Goal: Task Accomplishment & Management: Complete application form

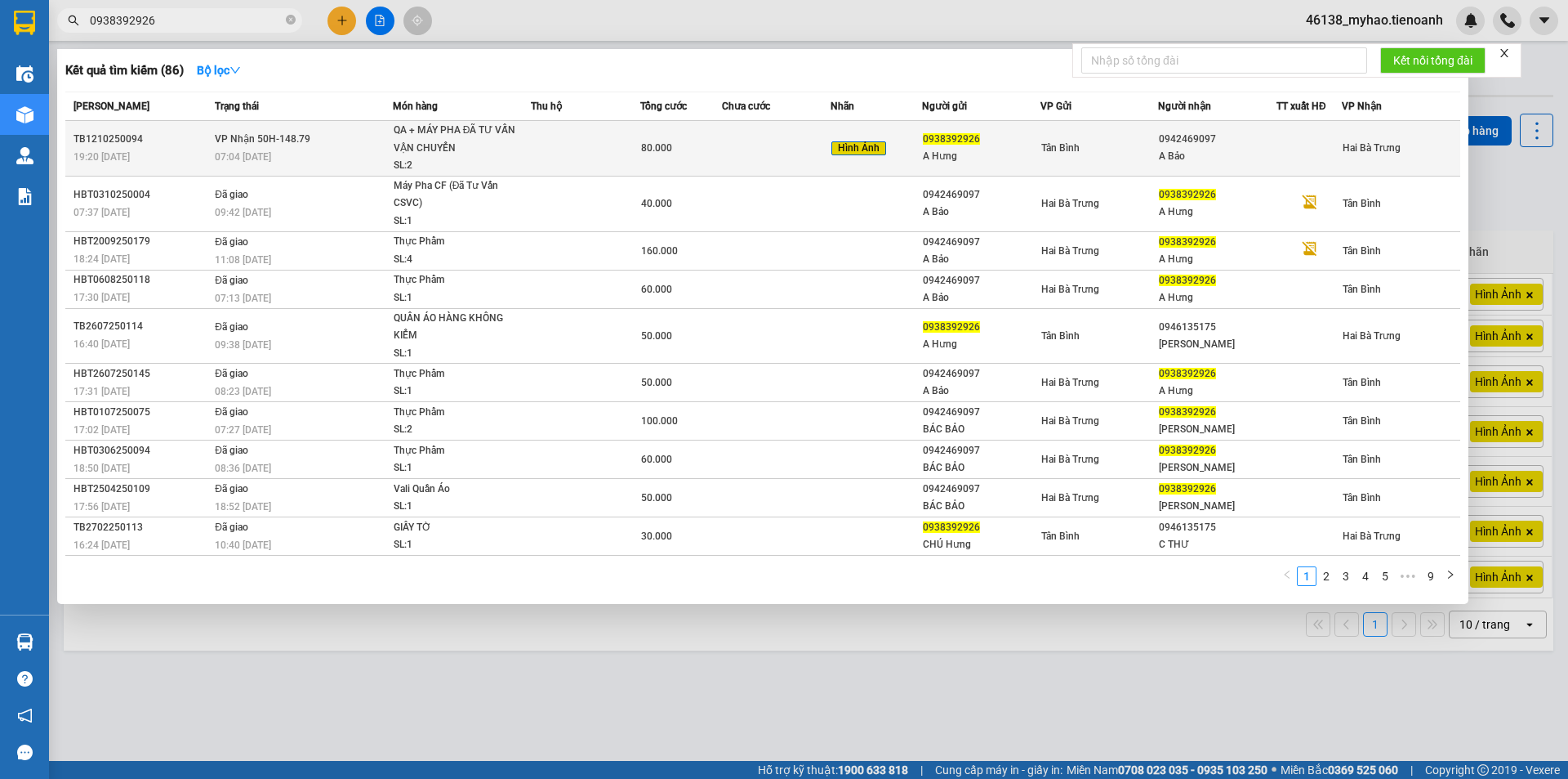
click at [288, 149] on div "07:04 [DATE]" at bounding box center [303, 157] width 177 height 18
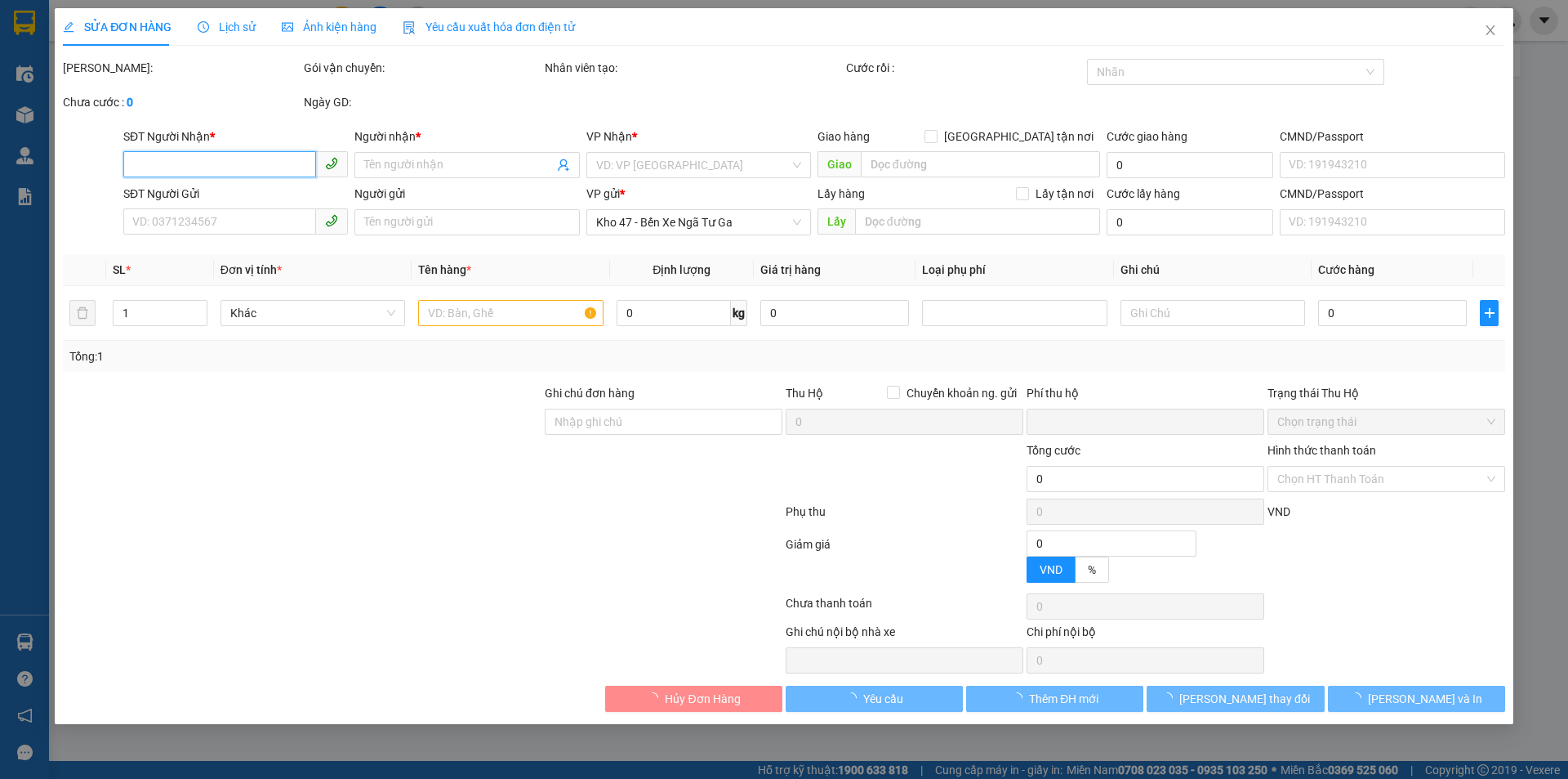
type input "0942469097"
type input "A Bảo"
type input "056062004989"
type input "0938392926"
type input "A Hưng"
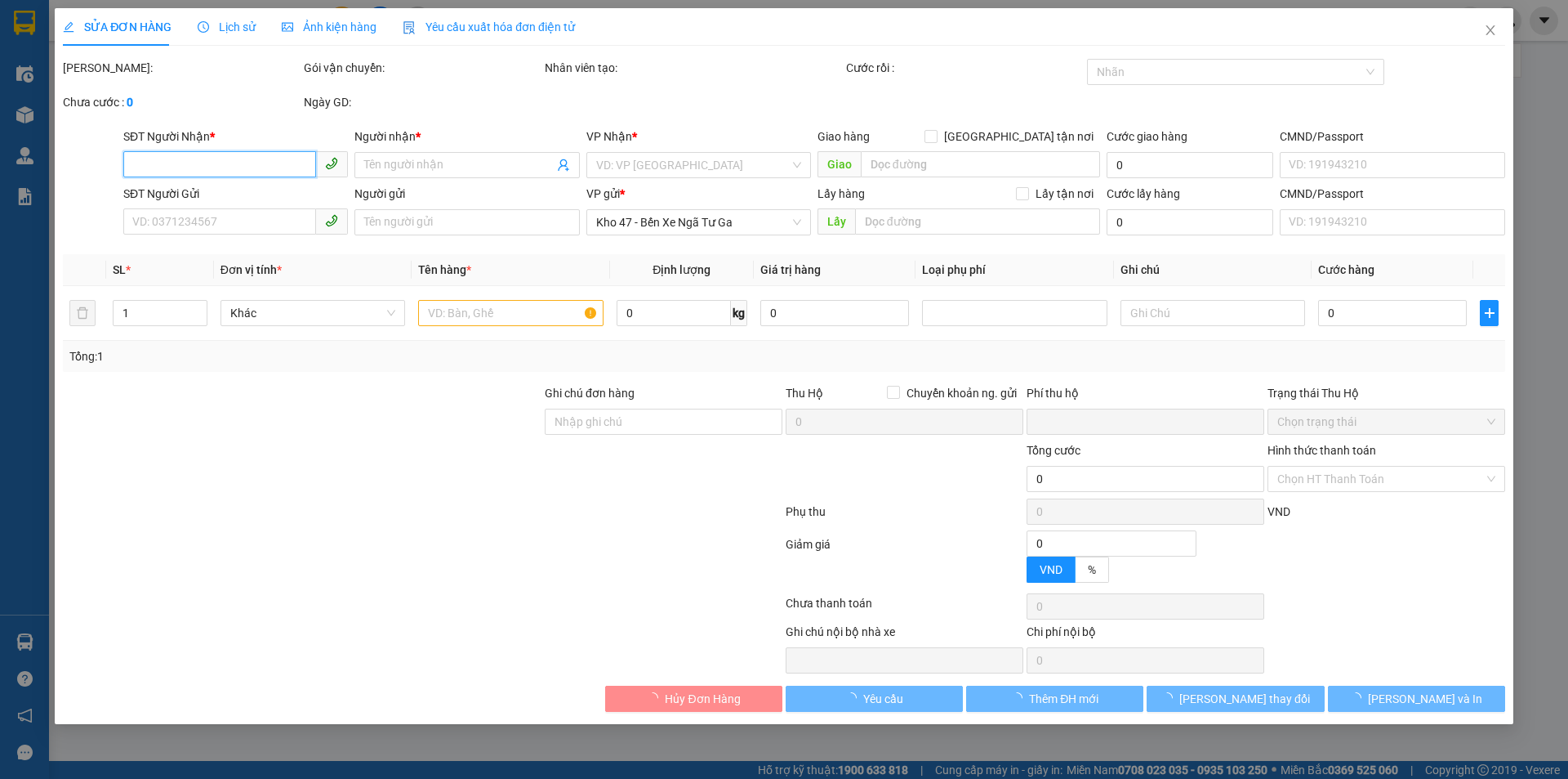
type input "0"
type input "80.000"
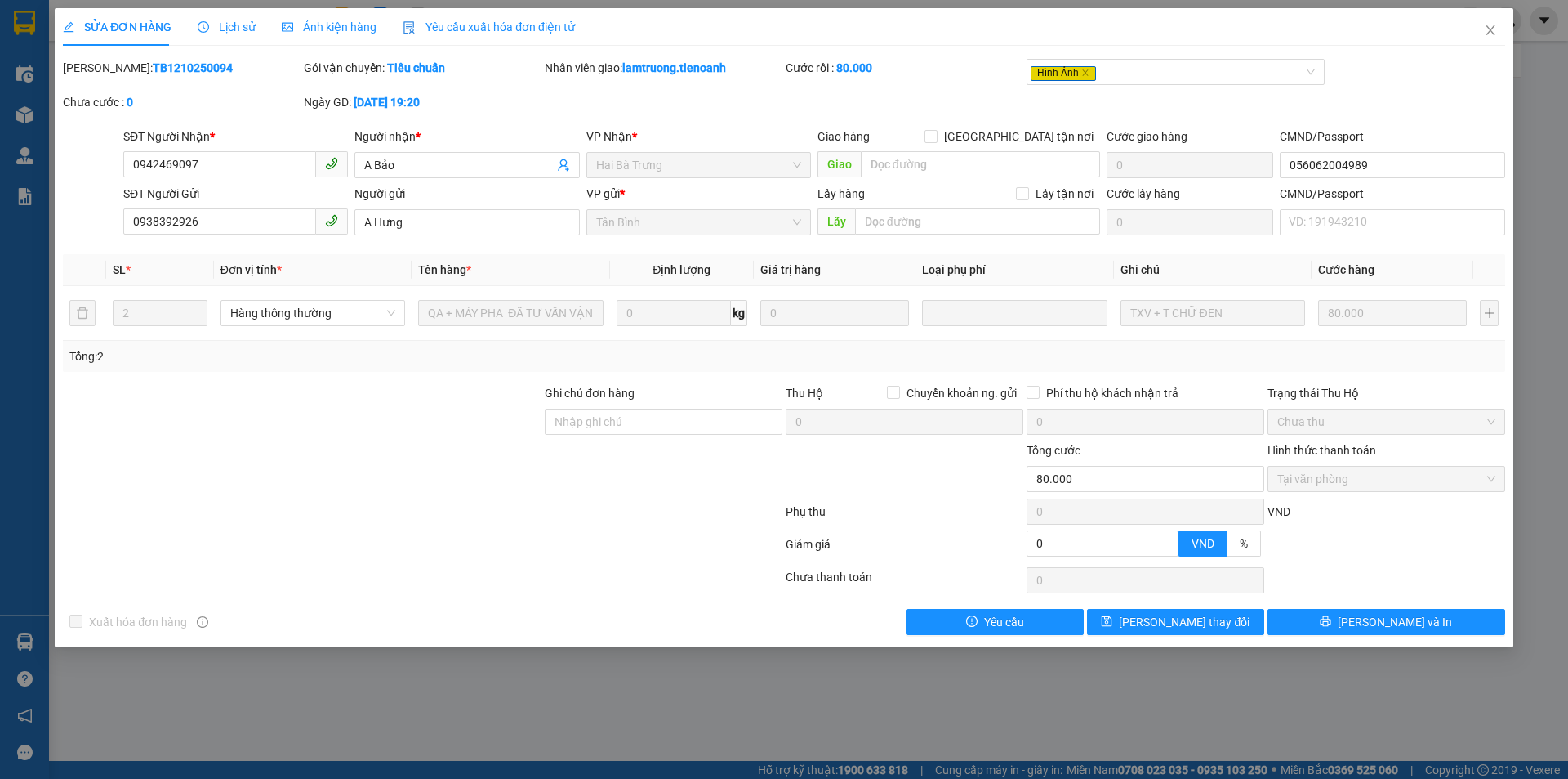
click at [245, 27] on span "Lịch sử" at bounding box center [226, 27] width 58 height 13
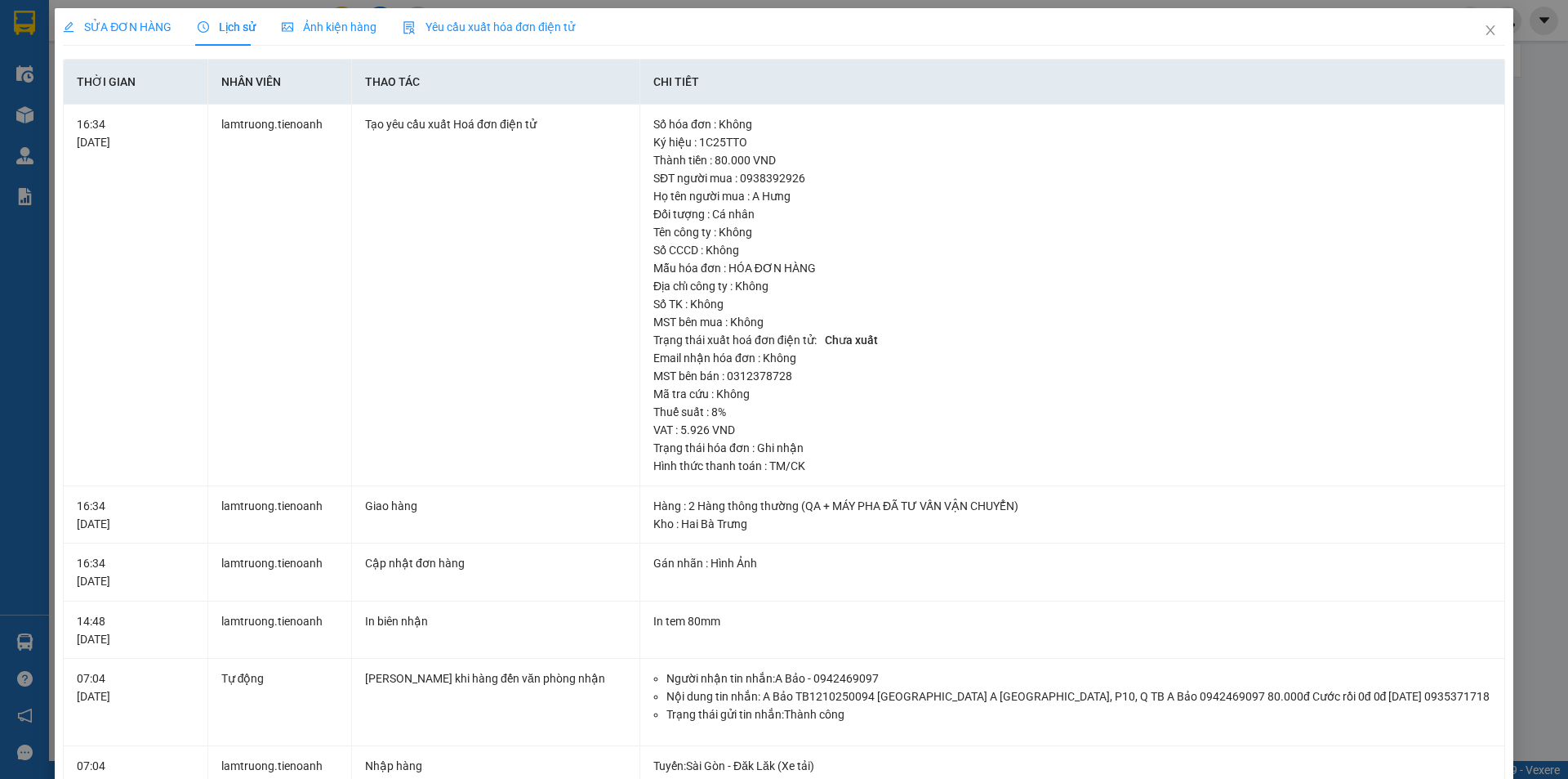
click at [133, 28] on span "SỬA ĐƠN HÀNG" at bounding box center [117, 27] width 108 height 13
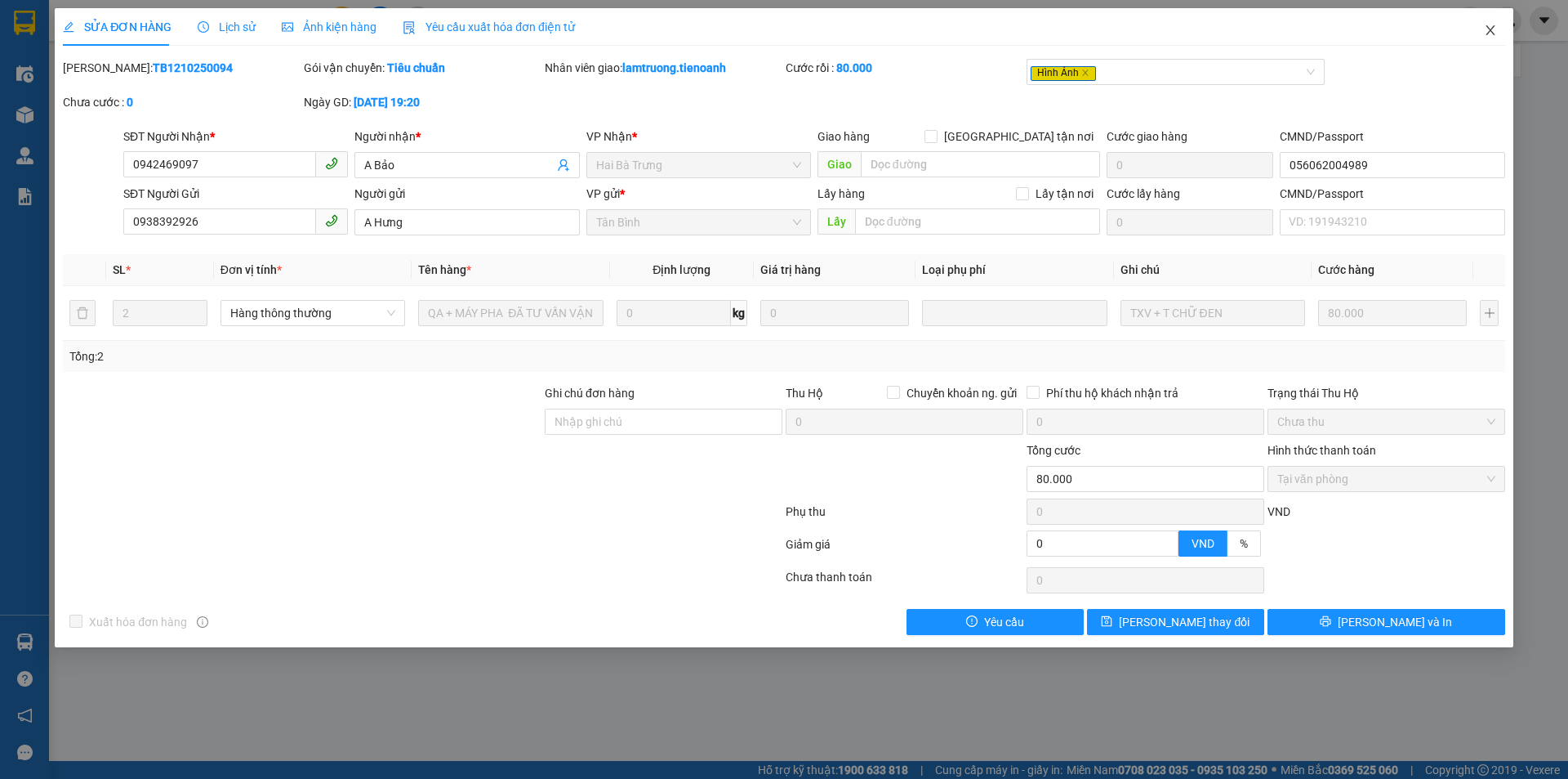
click at [1485, 30] on icon "close" at bounding box center [1490, 31] width 13 height 13
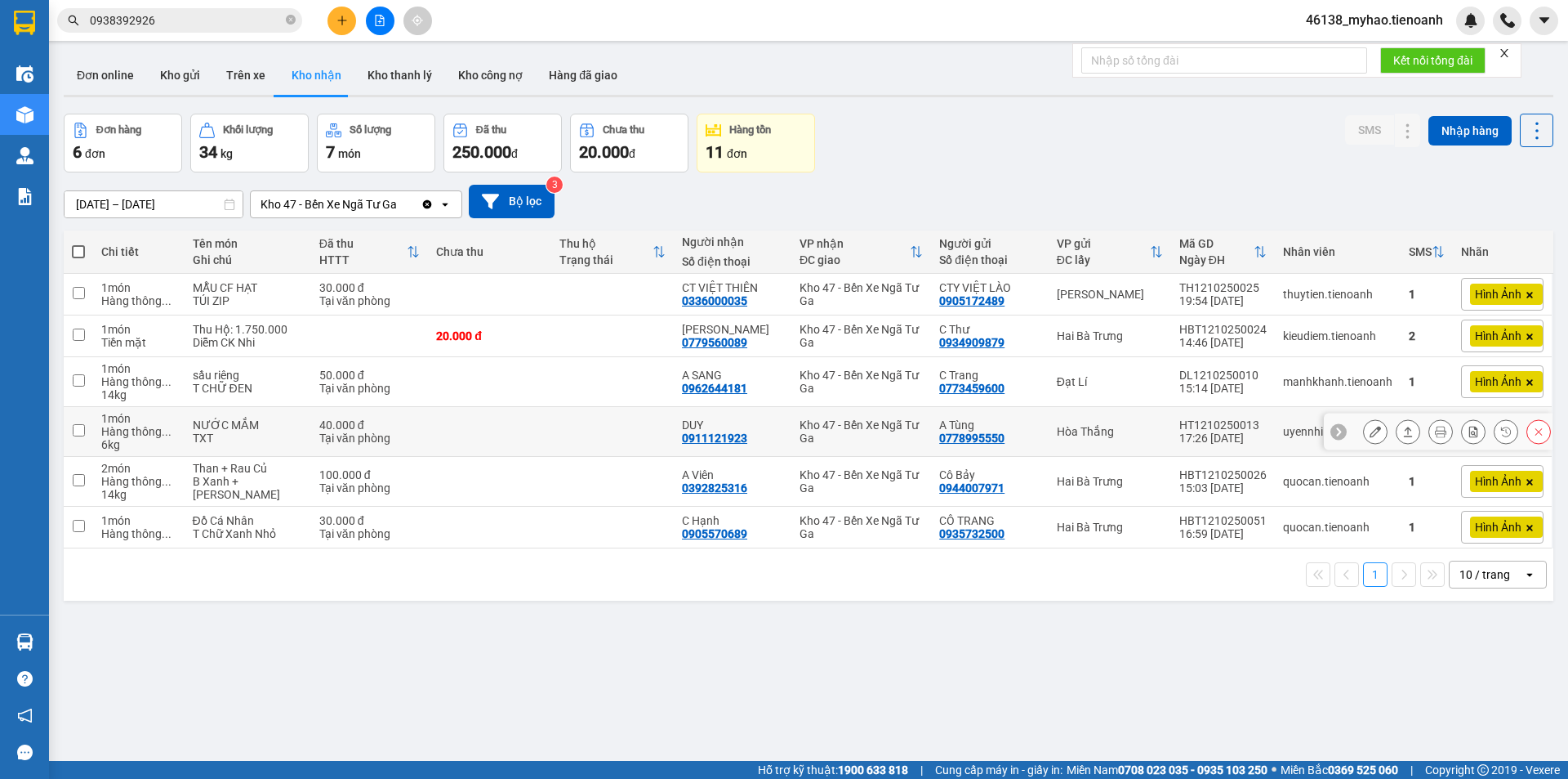
scroll to position [75, 0]
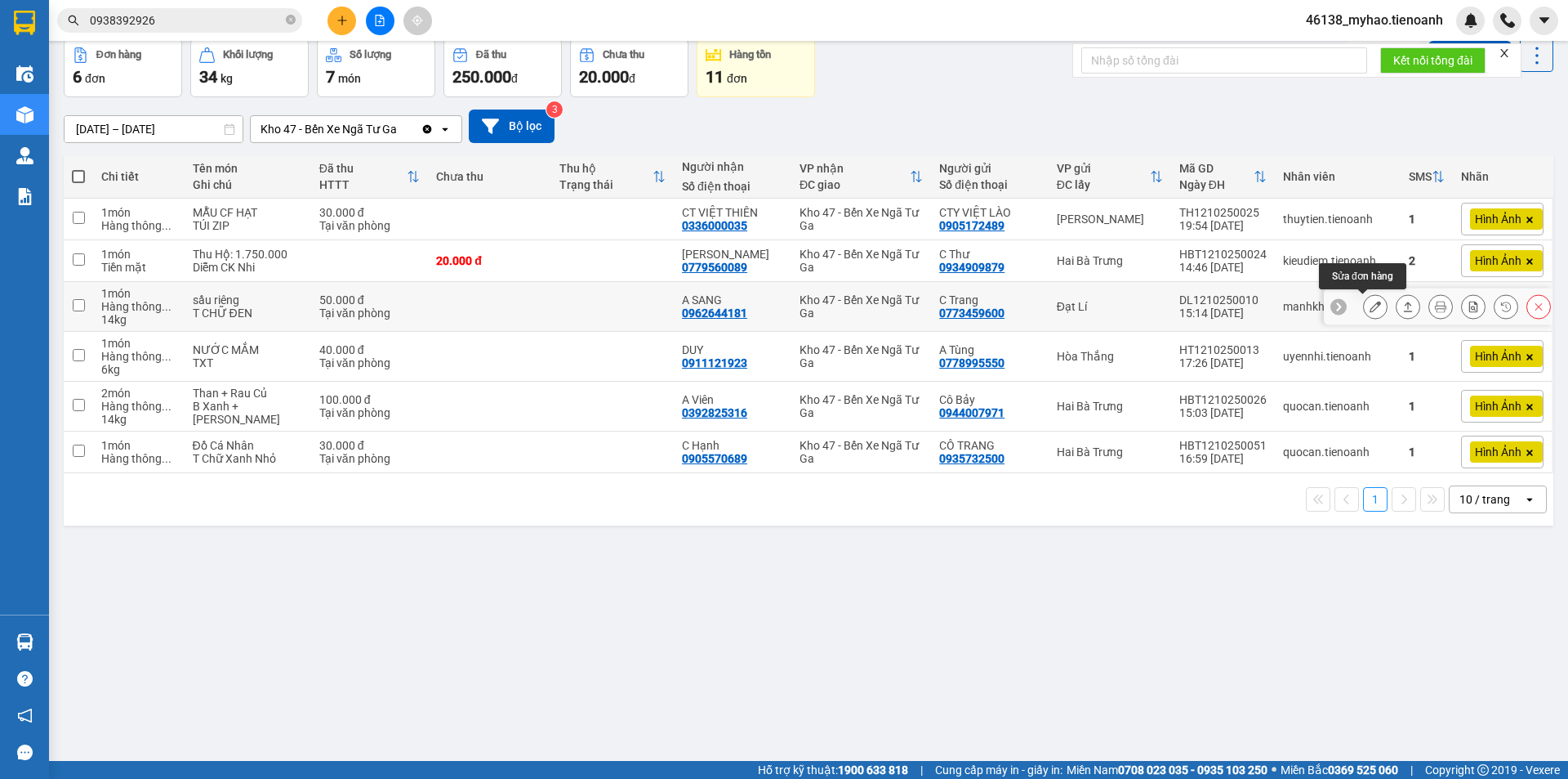
click at [1370, 304] on icon at bounding box center [1375, 307] width 12 height 12
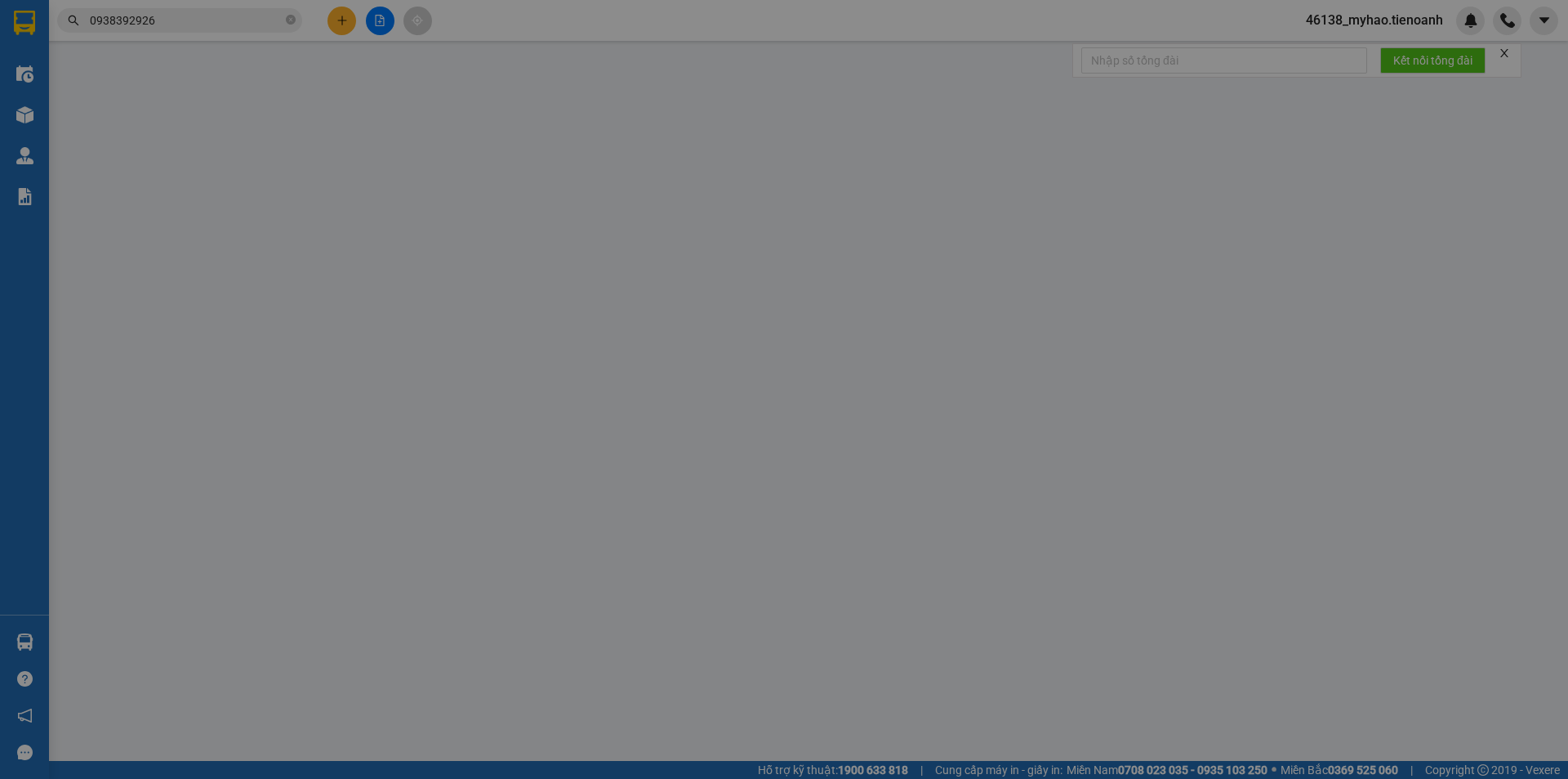
type input "0962644181"
type input "A SANG"
type input "0773459600"
type input "C Trang"
type input "gr"
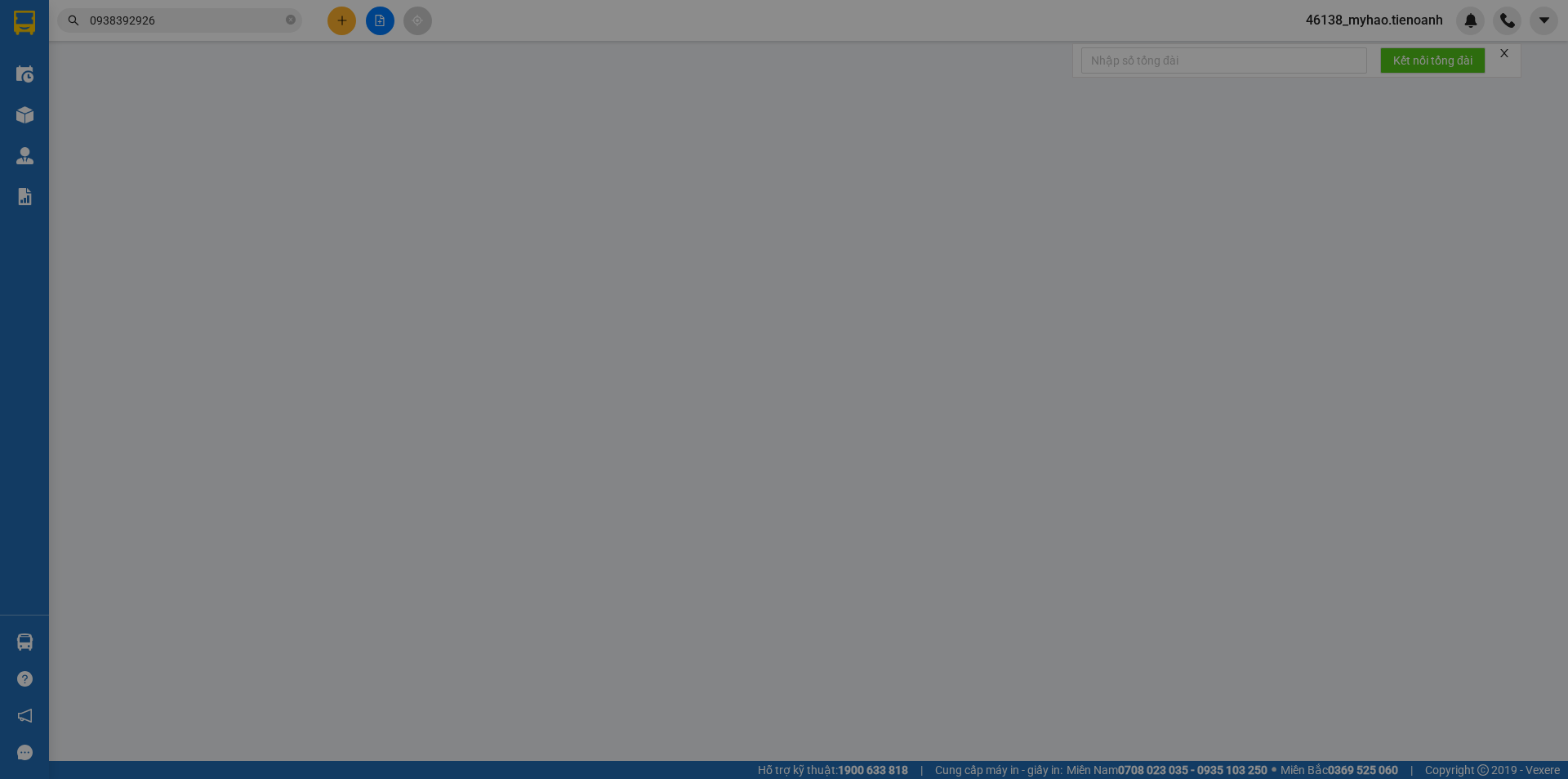
type input "0"
type input "50.000"
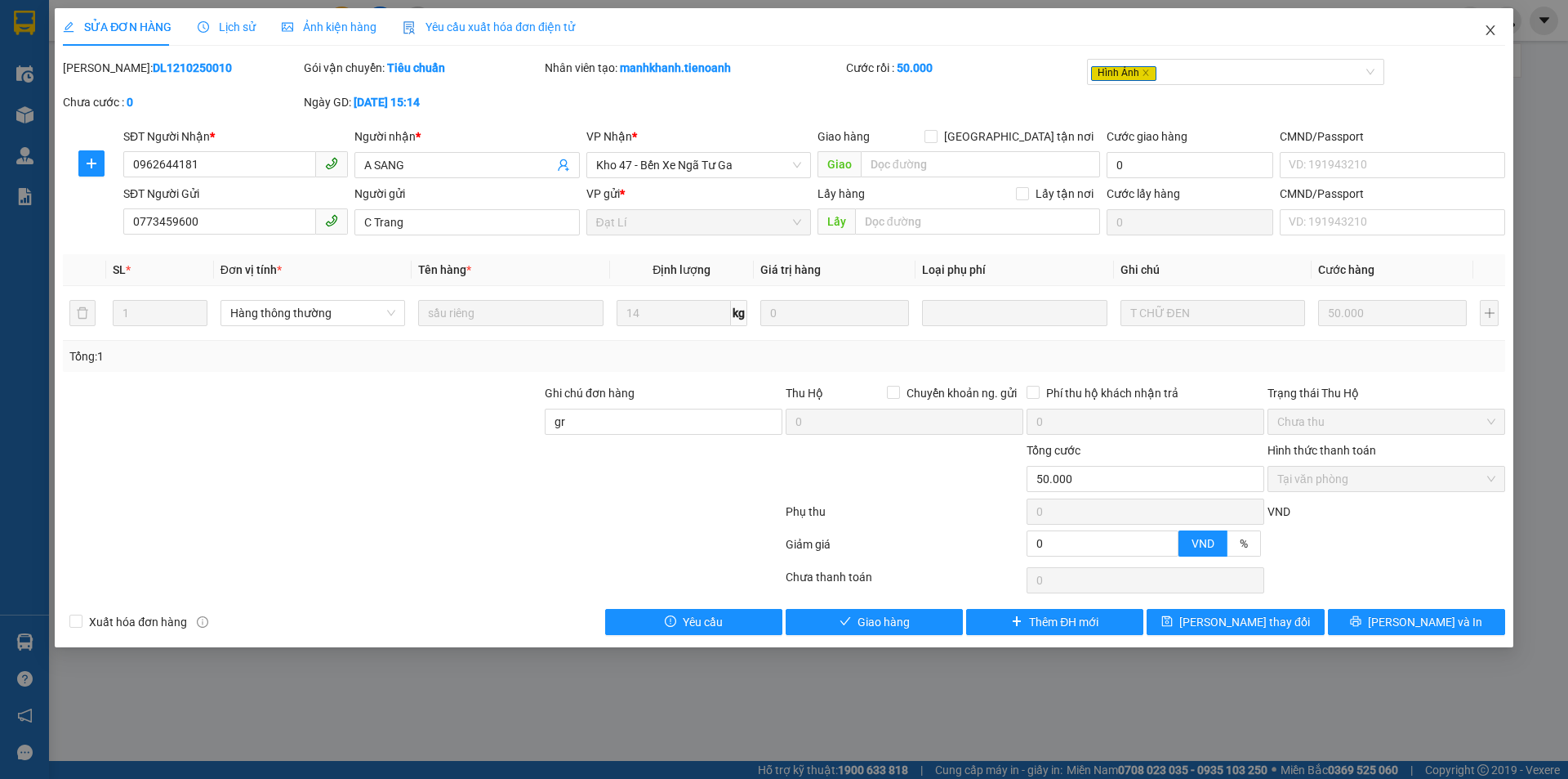
click at [1481, 33] on span "Close" at bounding box center [1490, 31] width 45 height 45
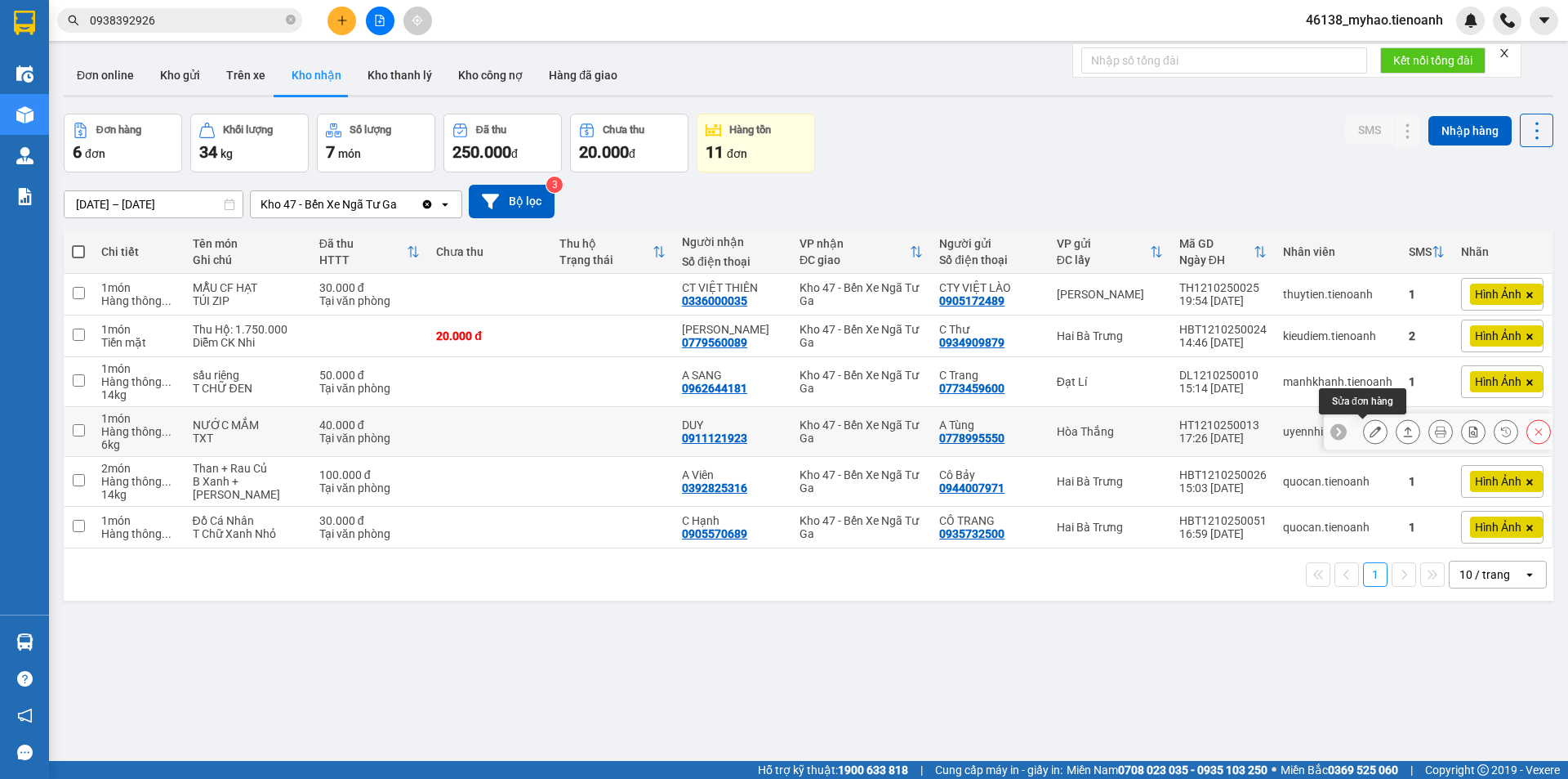
click at [1370, 433] on icon at bounding box center [1375, 432] width 12 height 12
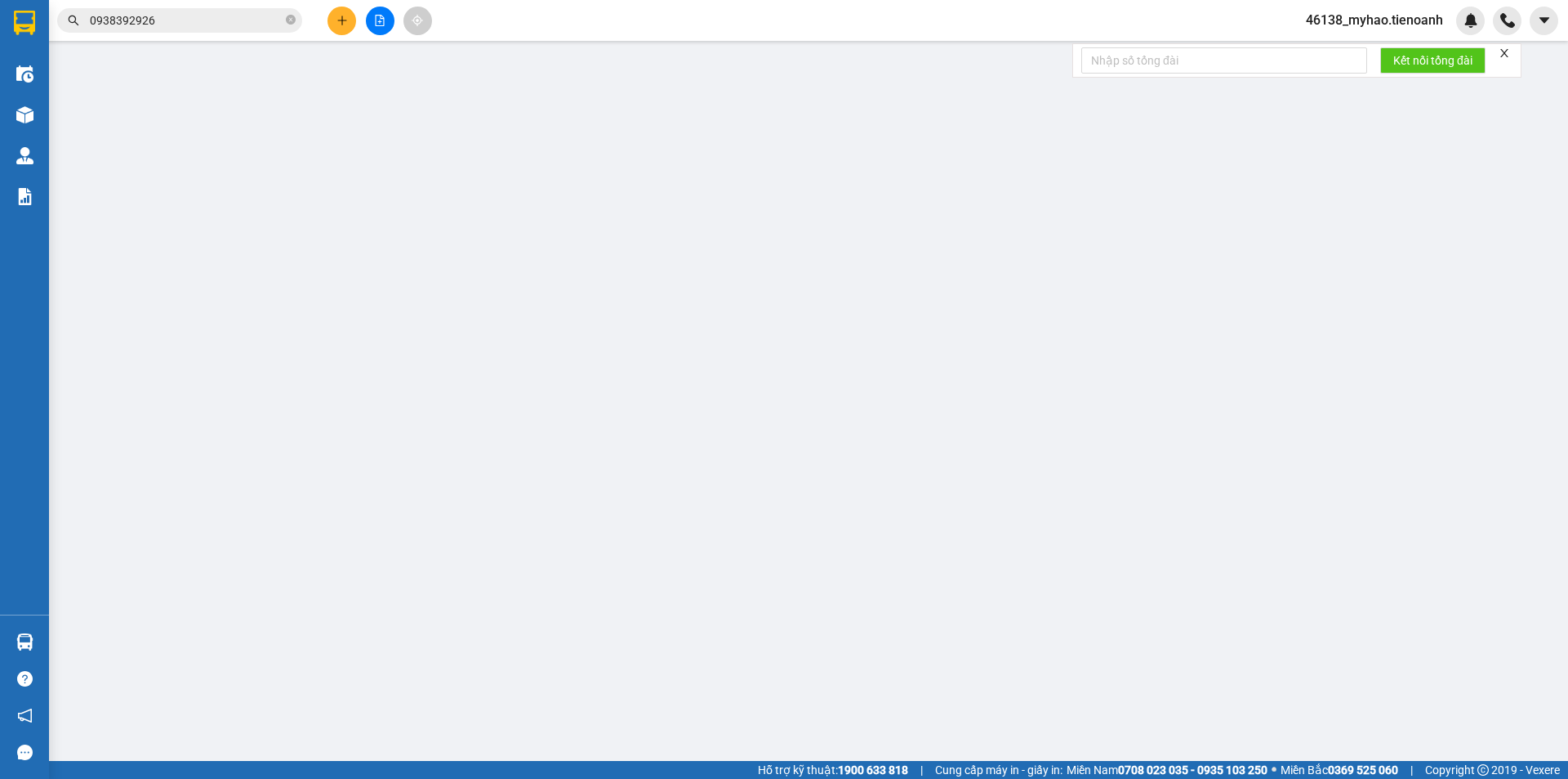
type input "0911121923"
type input "DUY"
type input "0778995550"
type input "A Tùng"
type input "gọi lấy hàng knm"
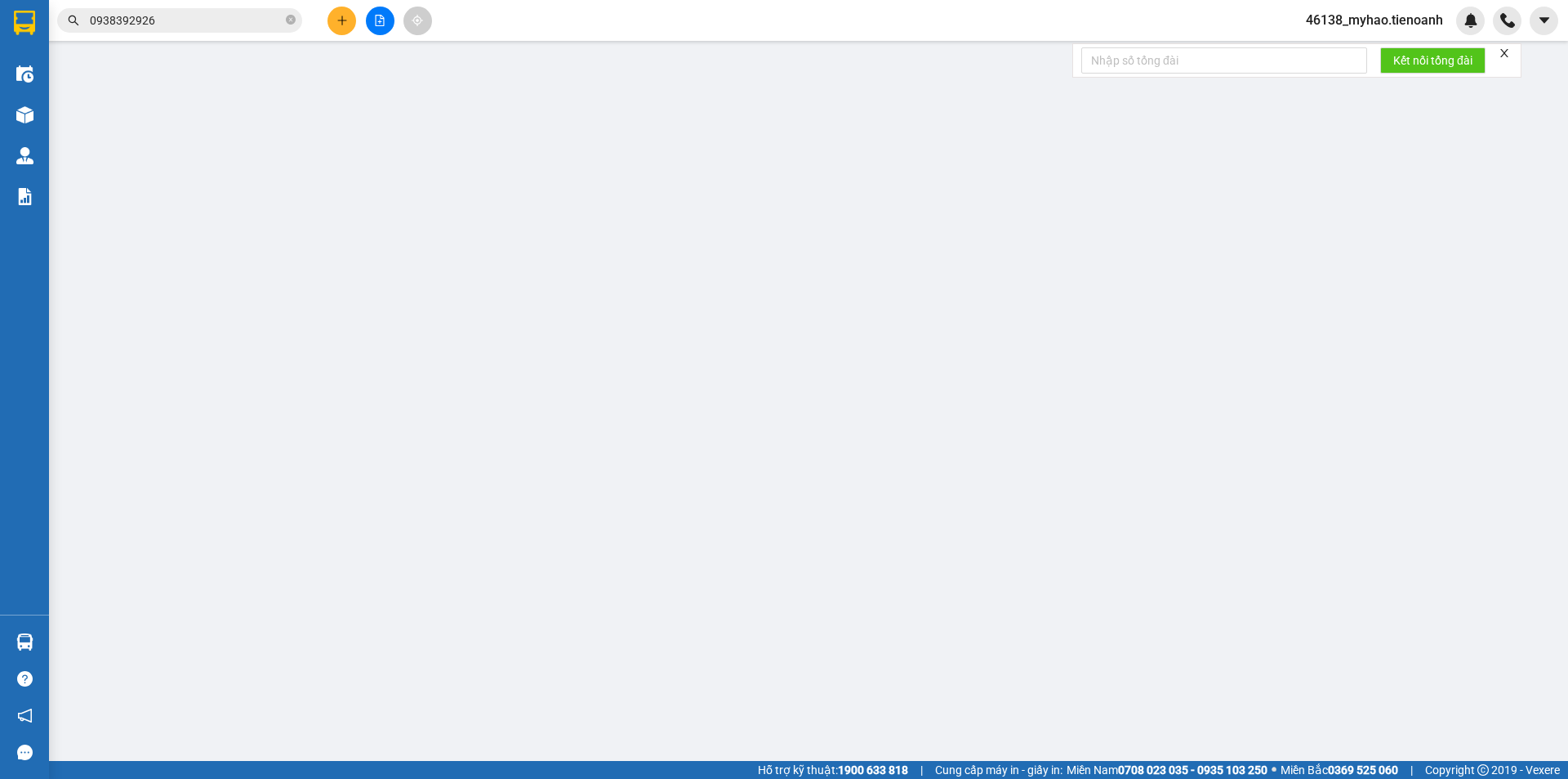
type input "0"
type input "40.000"
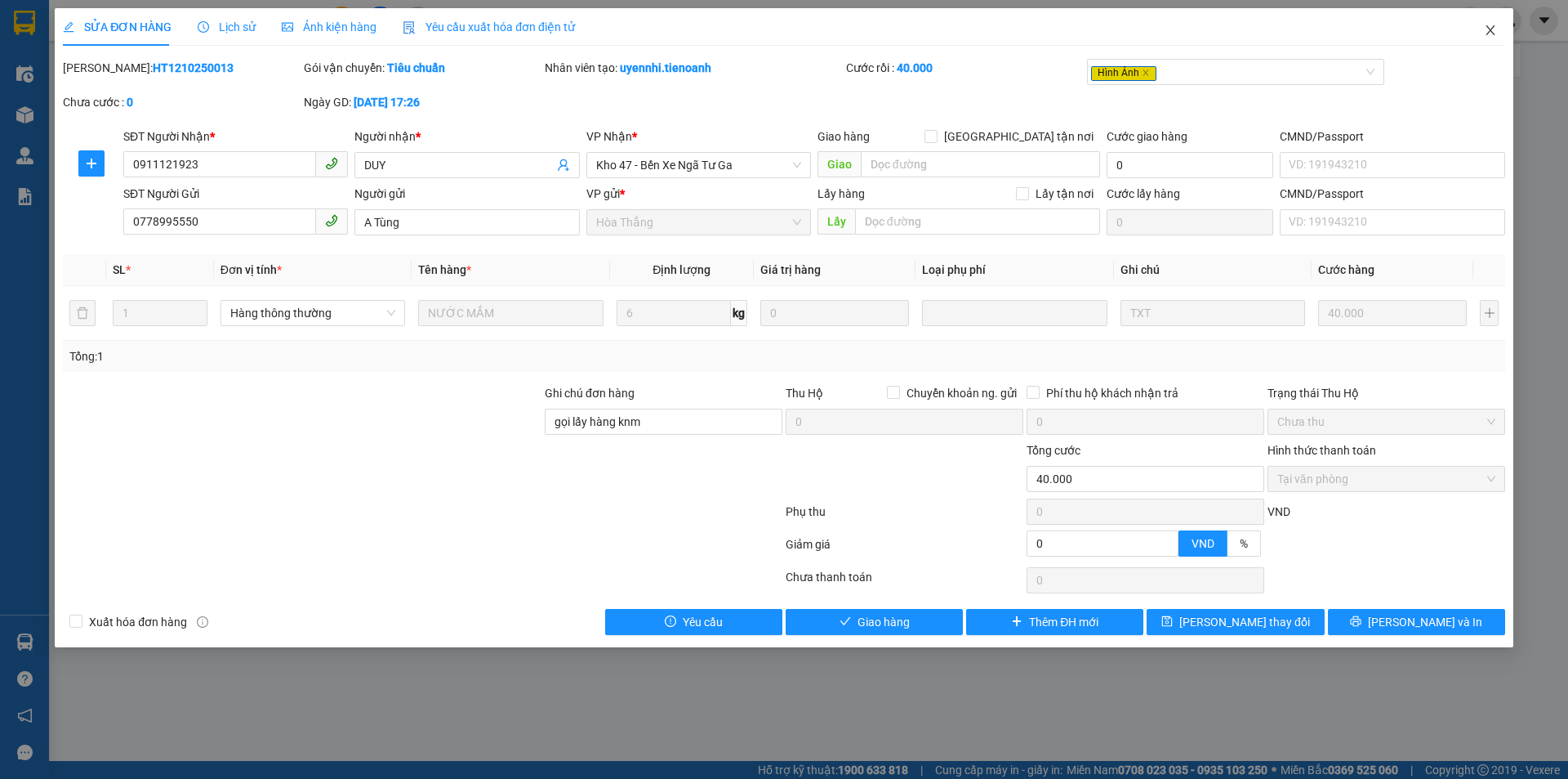
click at [1488, 27] on icon "close" at bounding box center [1490, 31] width 13 height 13
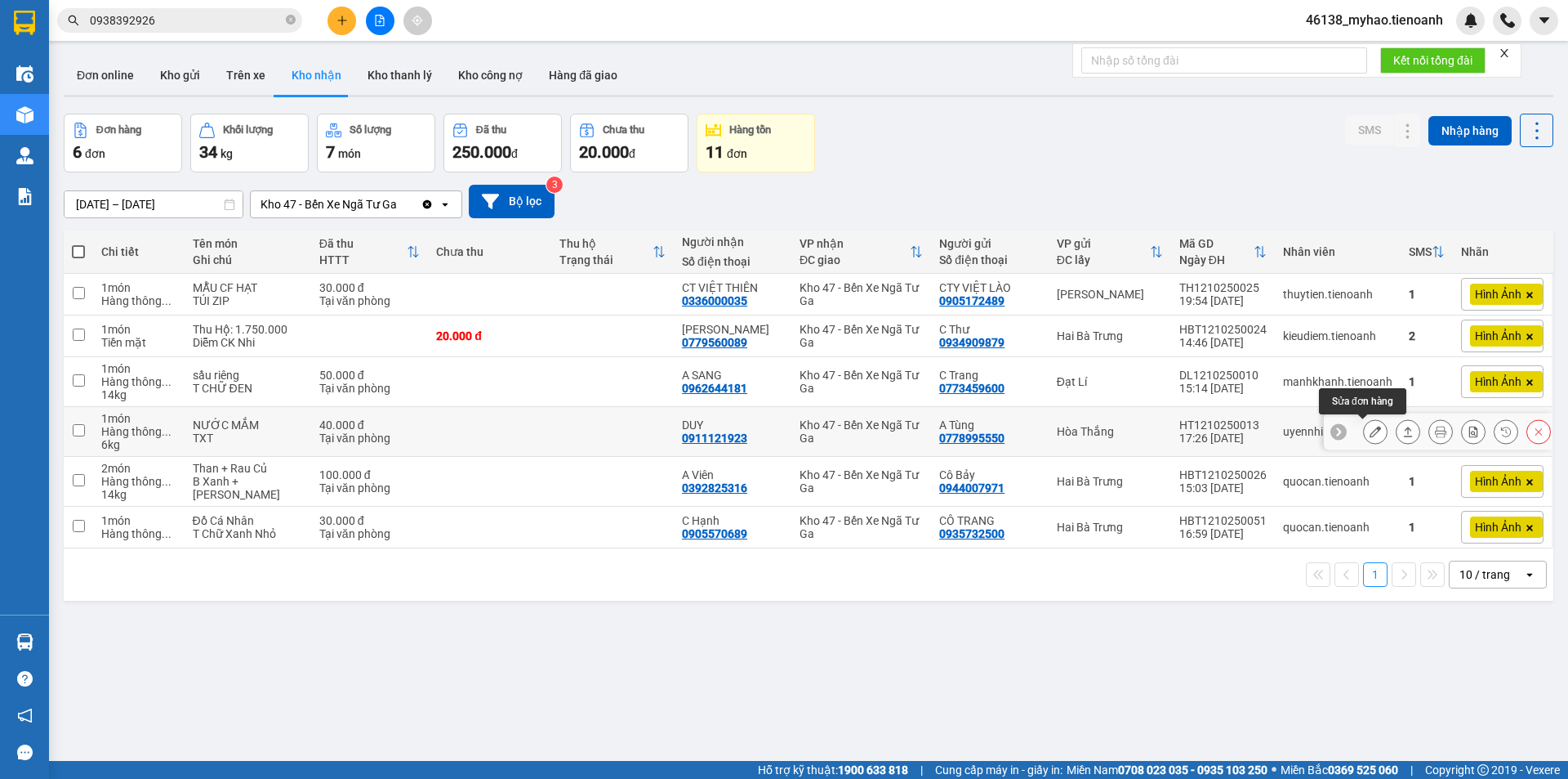
click at [1370, 433] on icon at bounding box center [1375, 432] width 12 height 12
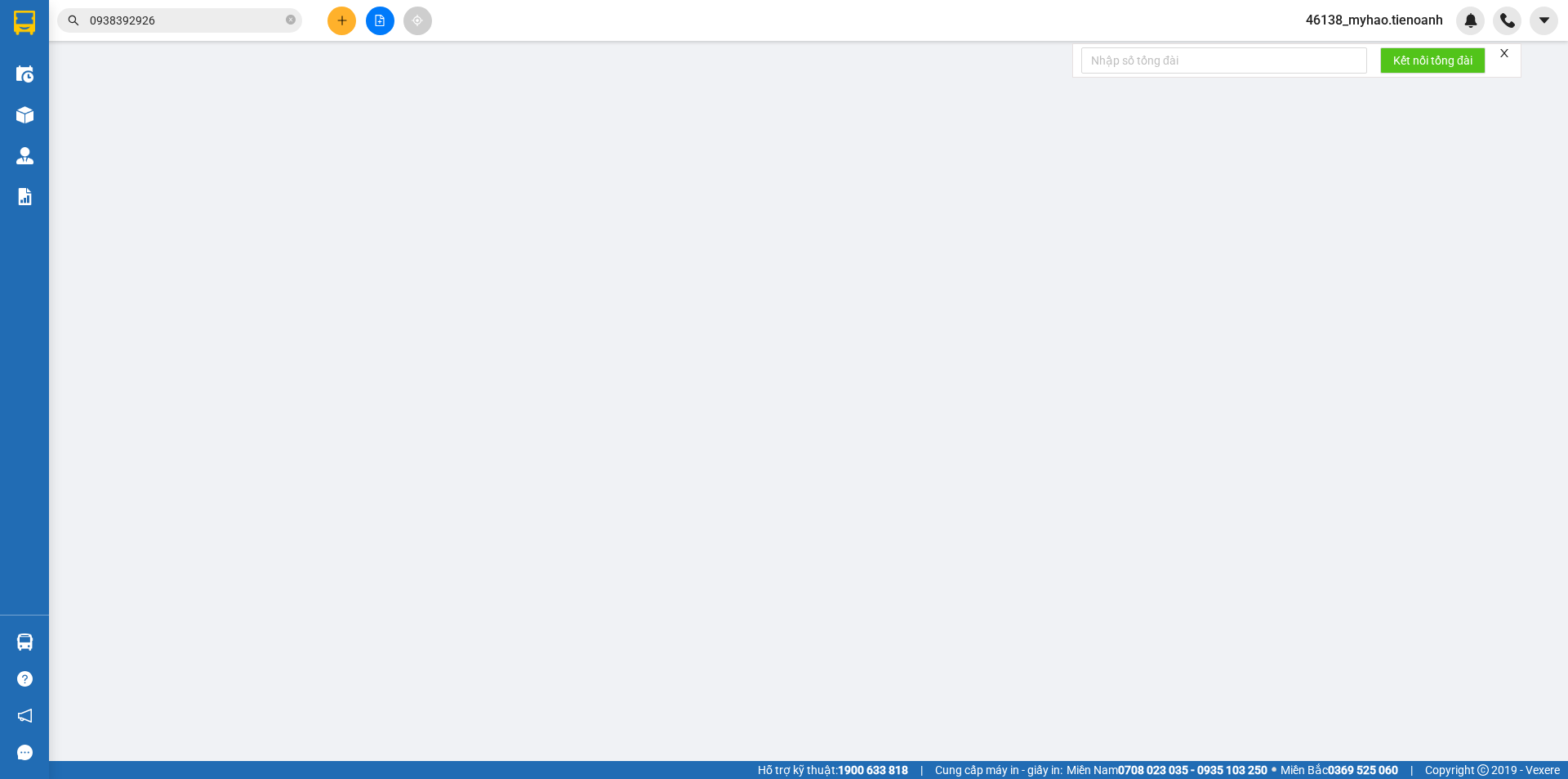
type input "0911121923"
type input "DUY"
type input "0778995550"
type input "A Tùng"
type input "gọi lấy hàng knm"
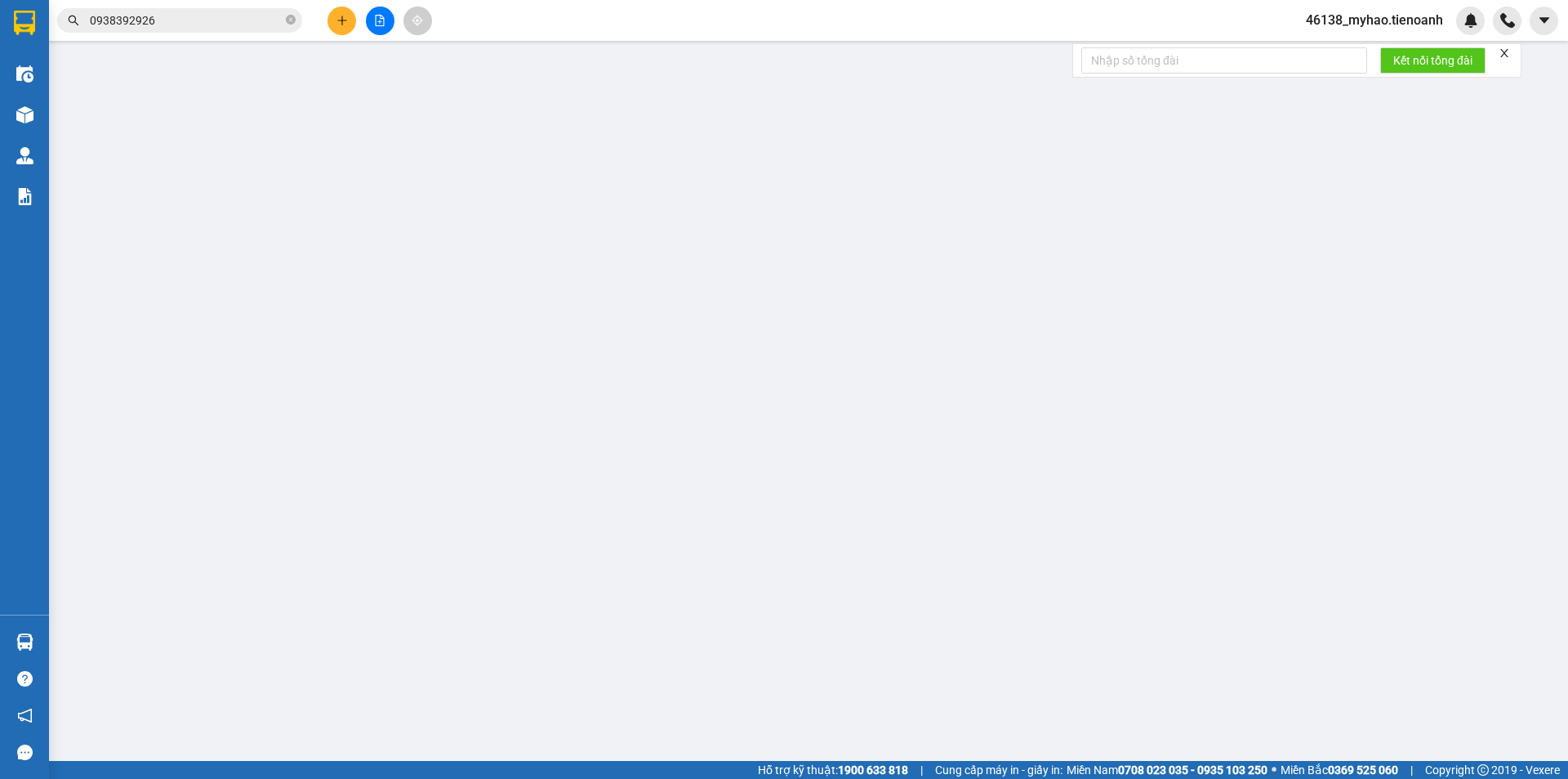
type input "0"
type input "40.000"
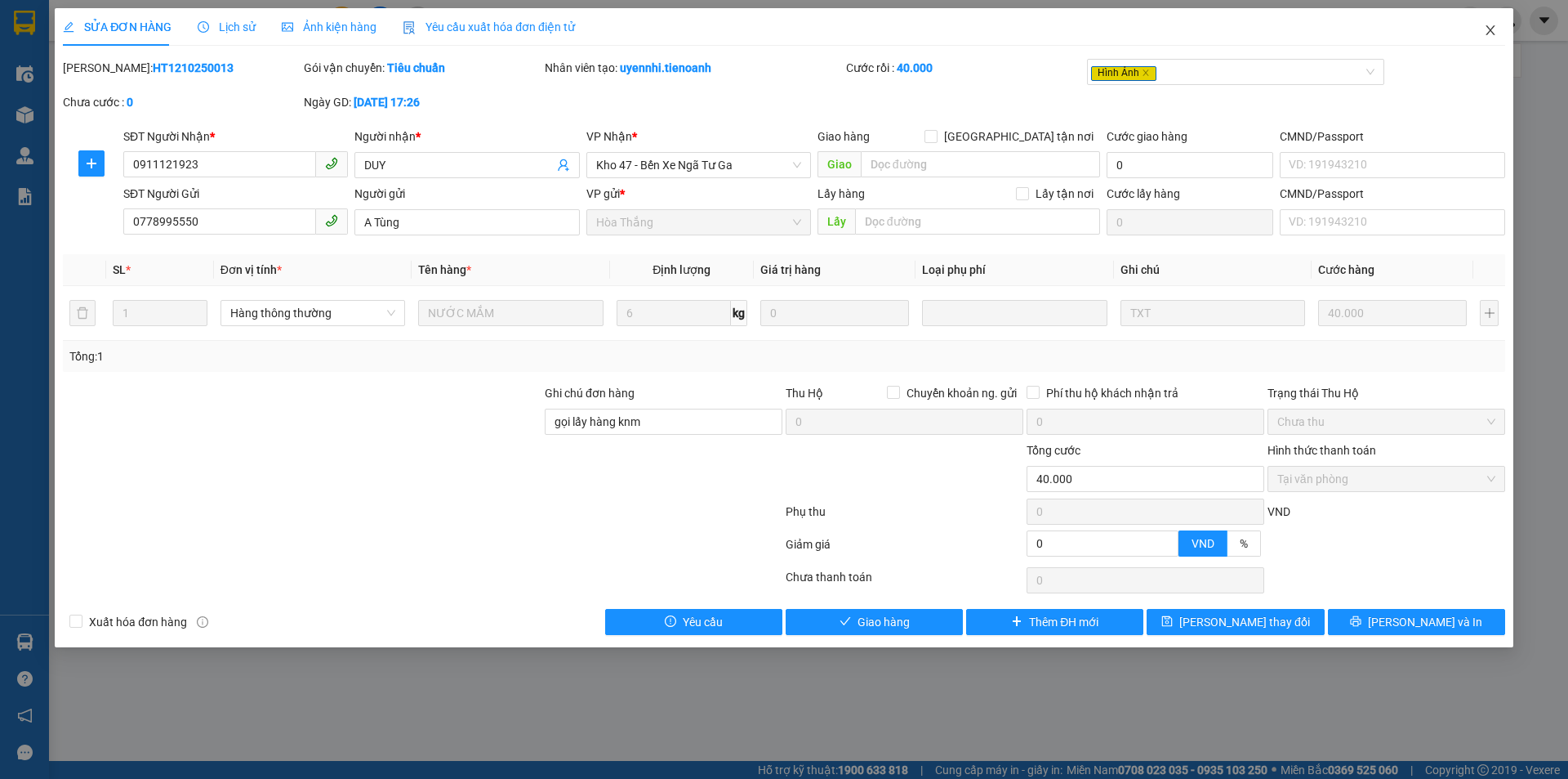
click at [1494, 35] on icon "close" at bounding box center [1489, 31] width 9 height 10
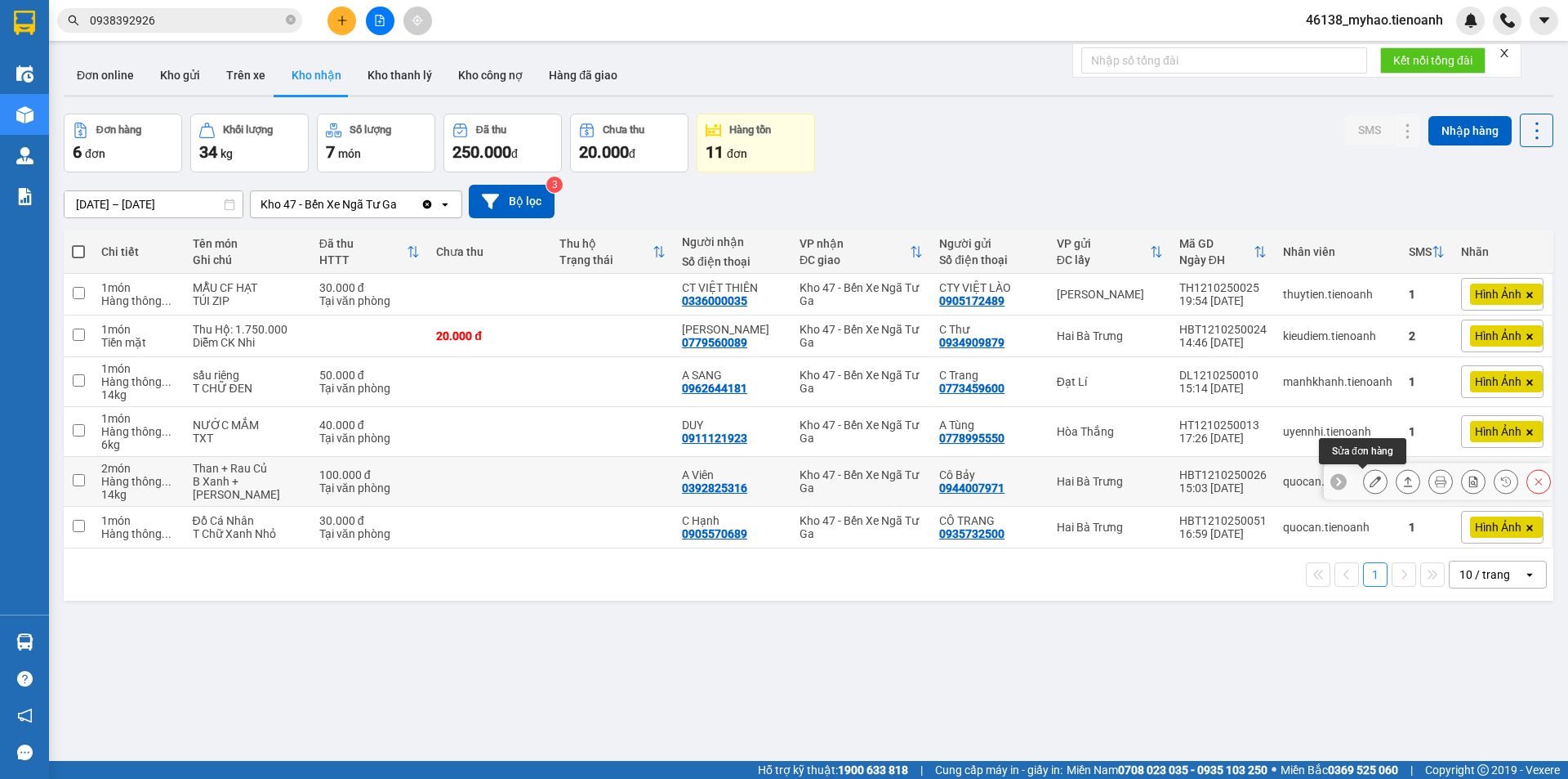
click at [1370, 486] on icon at bounding box center [1375, 481] width 12 height 12
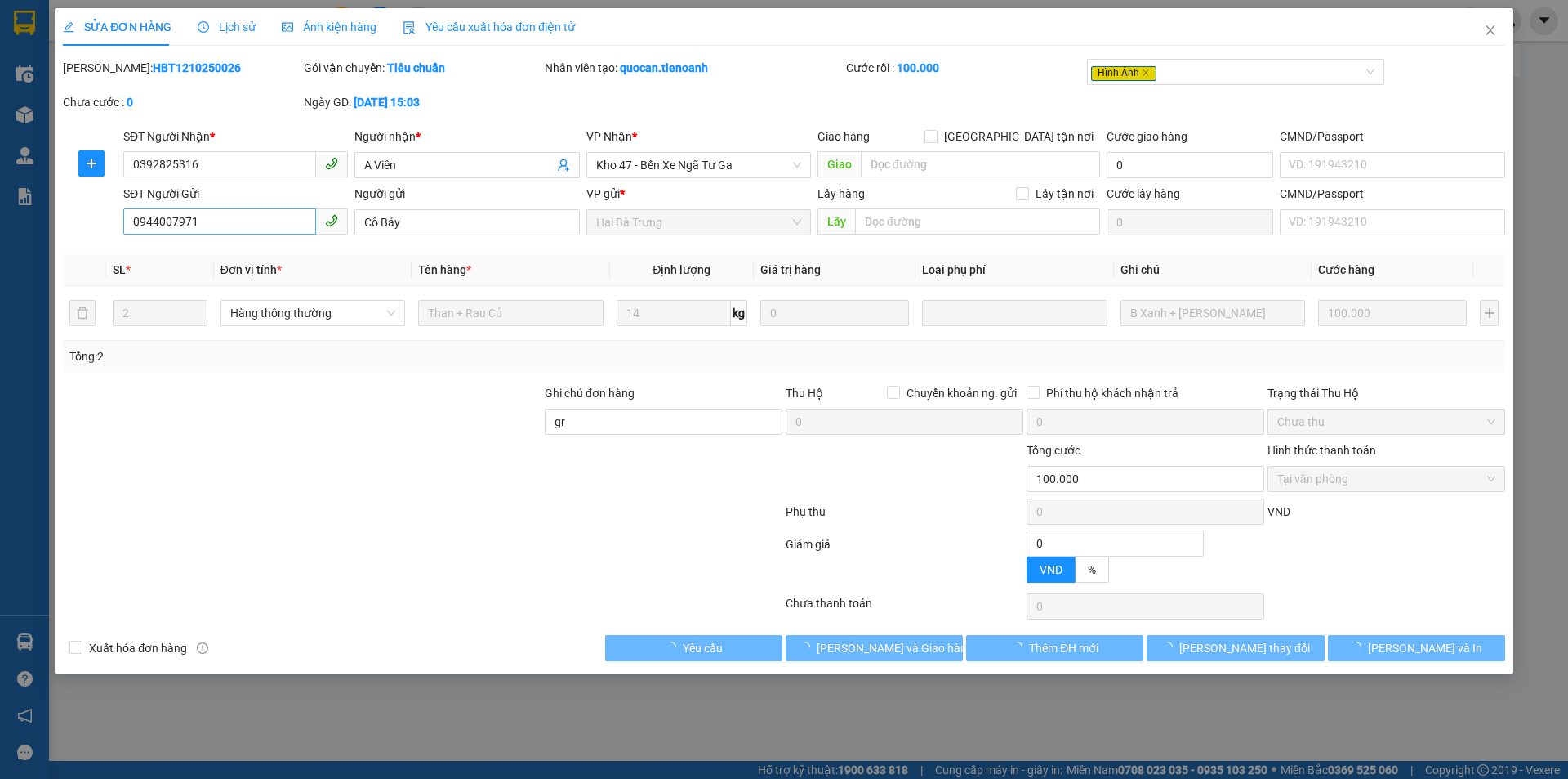
type input "0392825316"
type input "A Viên"
type input "0944007971"
type input "Cô Bảy"
type input "gr"
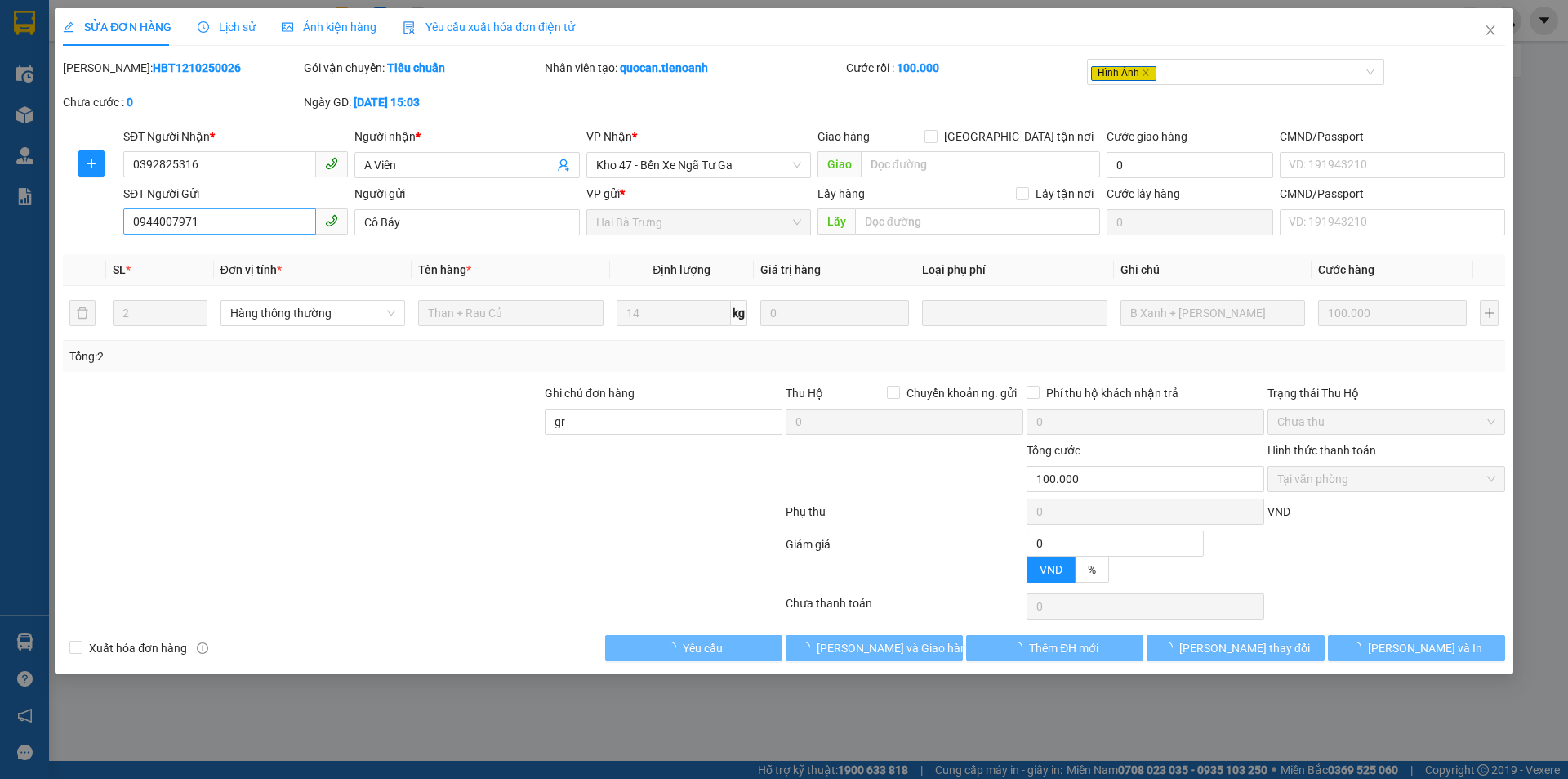
type input "0"
type input "100.000"
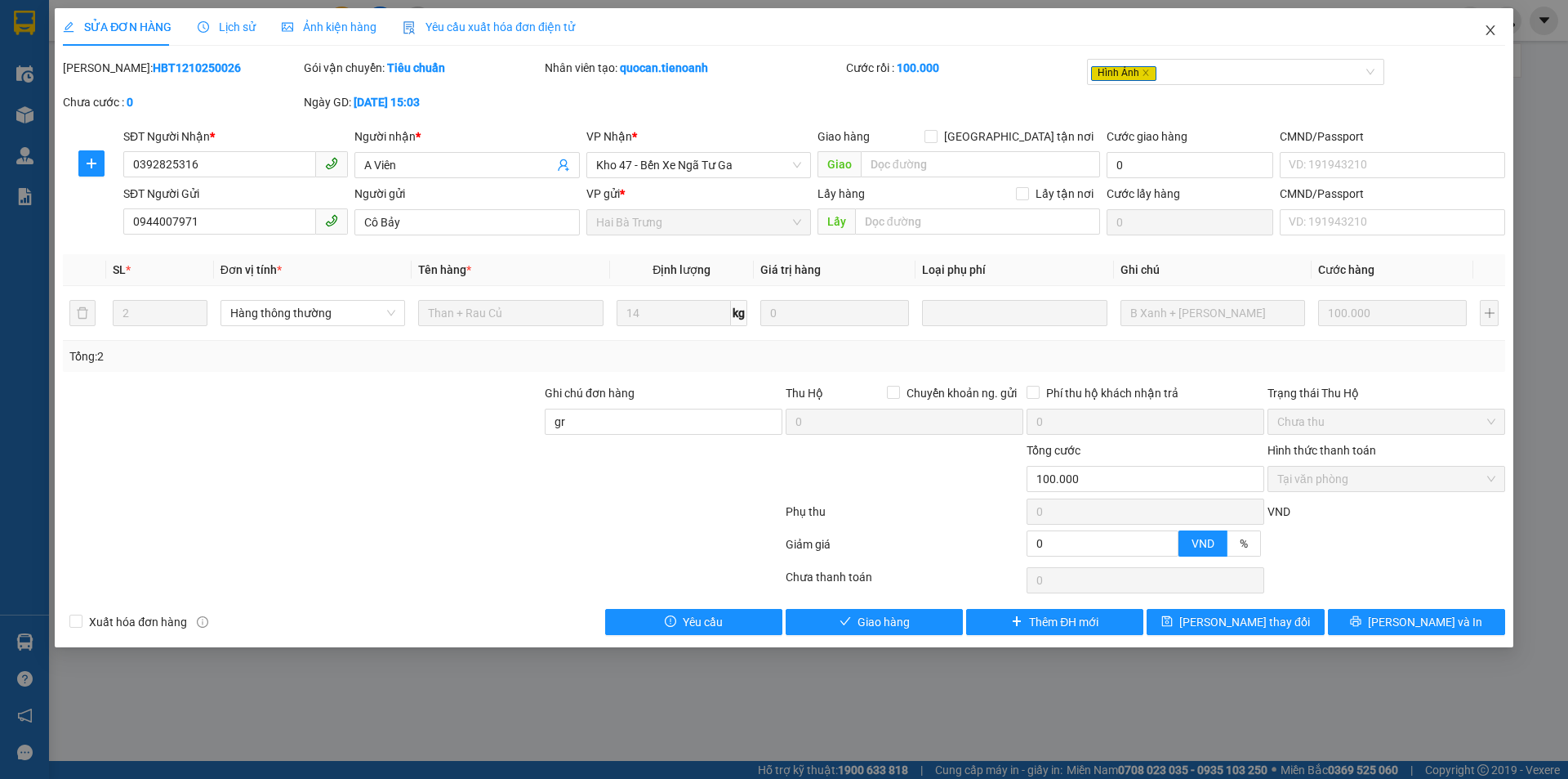
click at [1495, 27] on icon "close" at bounding box center [1490, 31] width 13 height 13
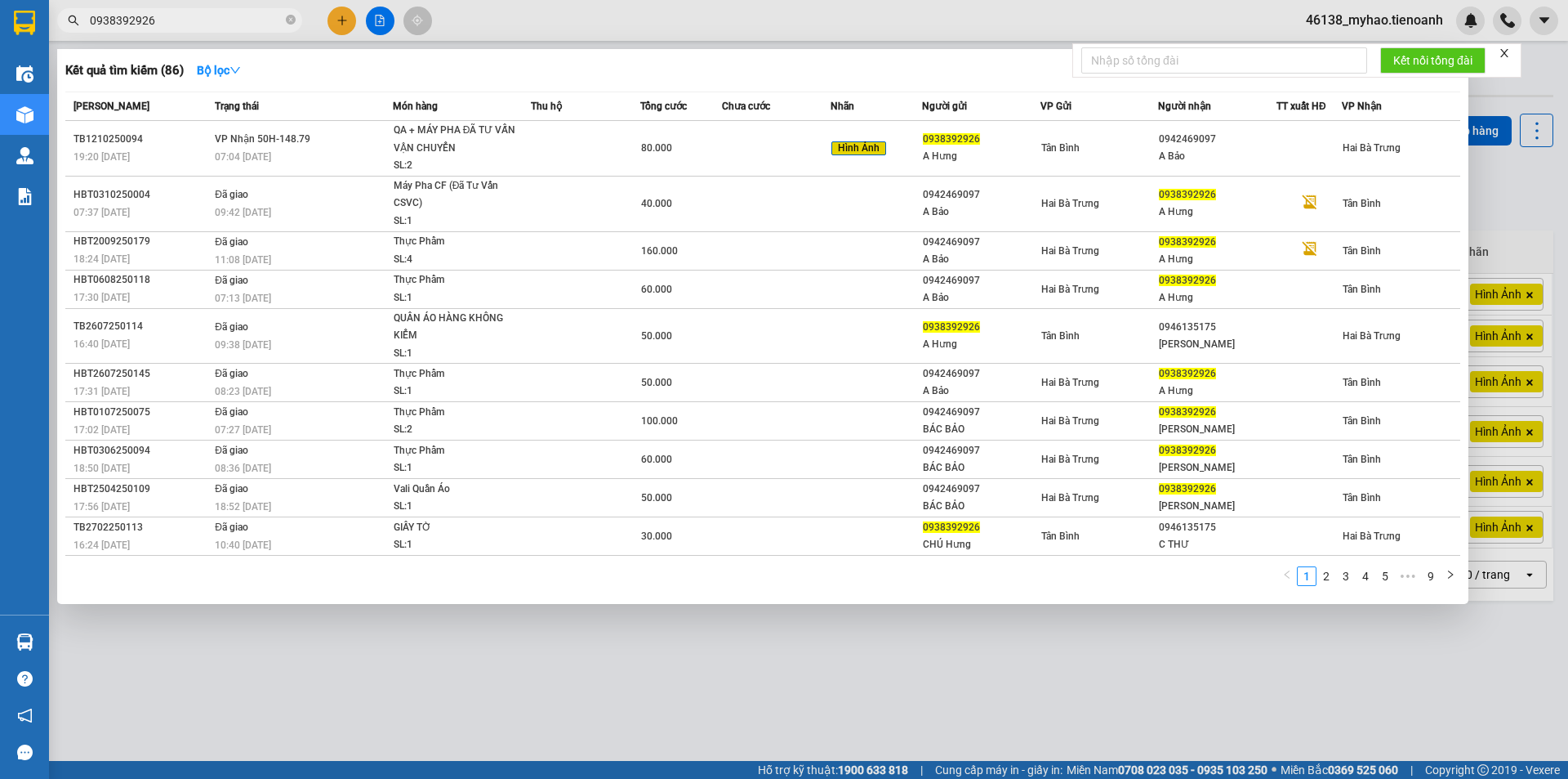
click at [196, 17] on input "0938392926" at bounding box center [186, 21] width 193 height 18
click at [291, 22] on icon "close-circle" at bounding box center [291, 20] width 10 height 10
